Goal: Information Seeking & Learning: Learn about a topic

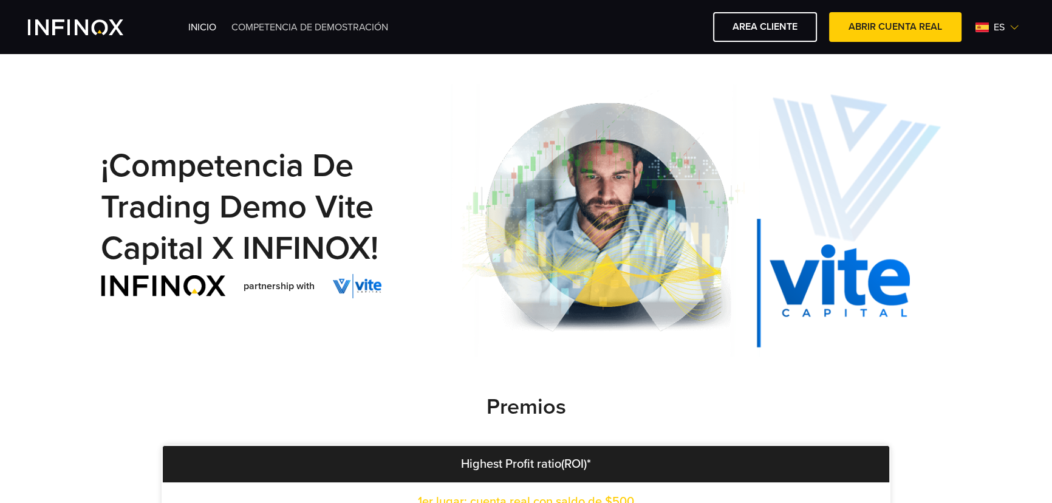
click at [260, 23] on link "Competencia de Demostración" at bounding box center [309, 27] width 157 height 12
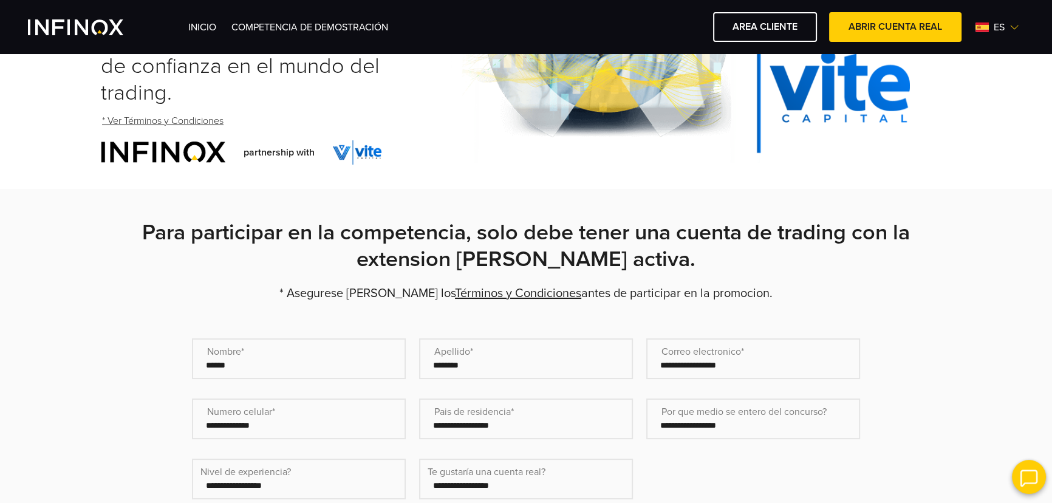
click at [508, 286] on link "Términos y Condiciones" at bounding box center [518, 293] width 126 height 15
click at [403, 112] on div "¡Competencia de Trading Demo Vite Capital x INFINOX! Compite por grandes premio…" at bounding box center [276, 26] width 350 height 325
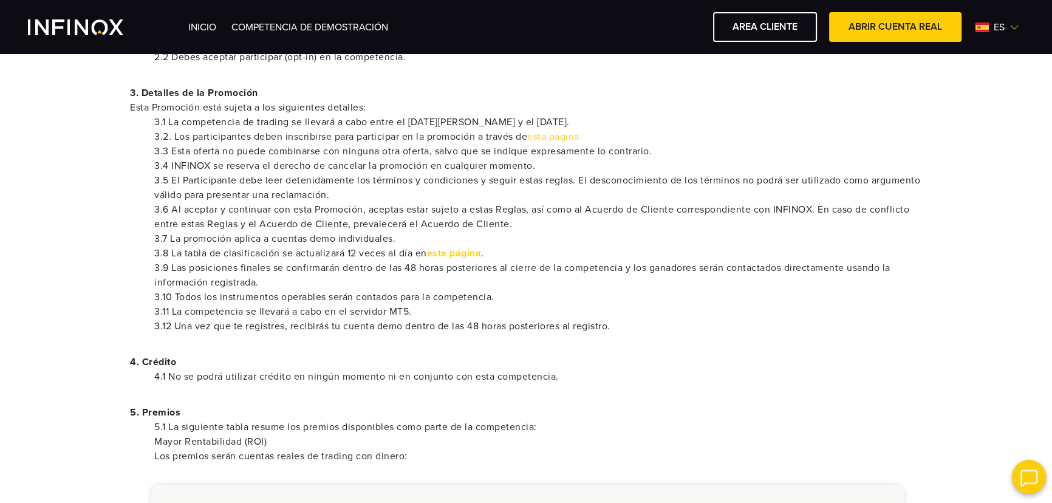
scroll to position [442, 0]
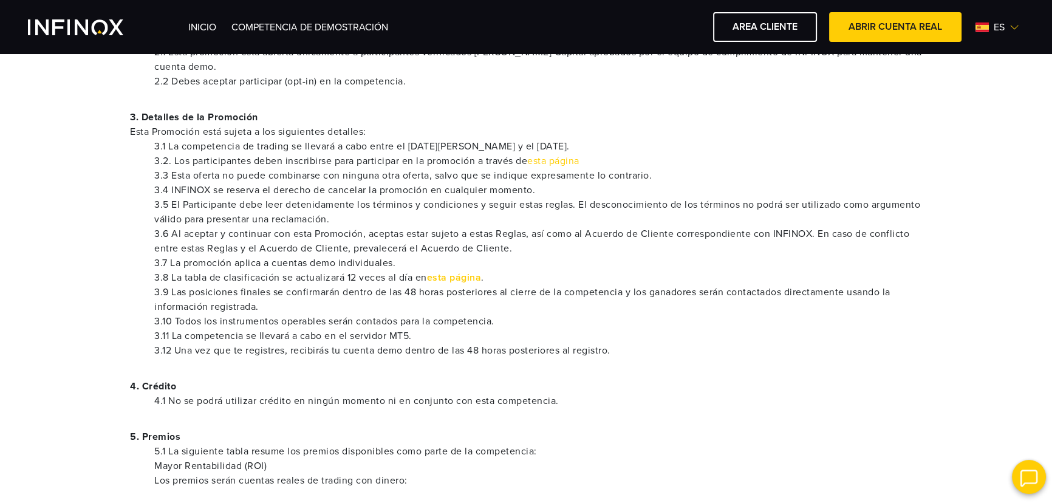
drag, startPoint x: 75, startPoint y: 32, endPoint x: 109, endPoint y: 18, distance: 36.8
click at [75, 32] on img "INFINOX Vite" at bounding box center [75, 27] width 95 height 16
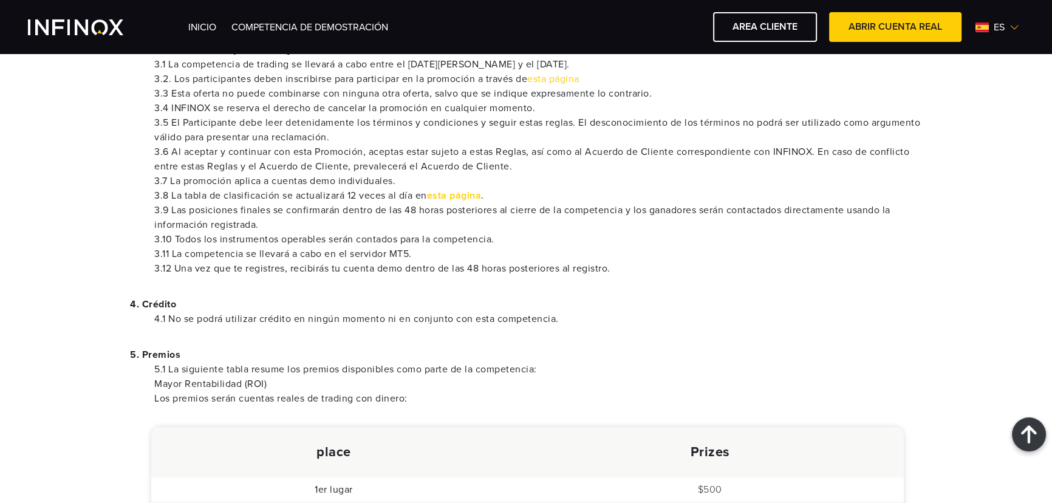
scroll to position [442, 0]
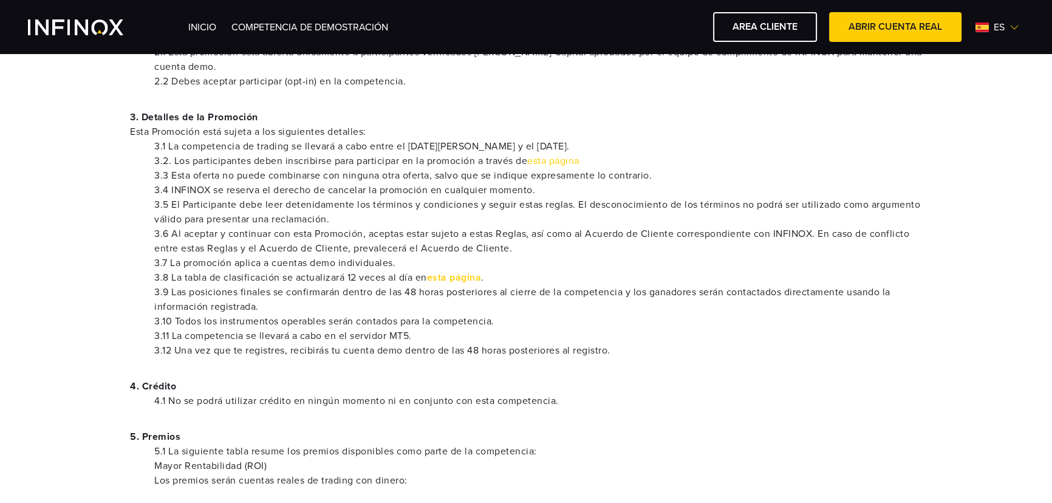
click at [550, 324] on li "3.10 Todos los instrumentos operables serán contados para la competencia." at bounding box center [538, 321] width 768 height 15
